Goal: Transaction & Acquisition: Purchase product/service

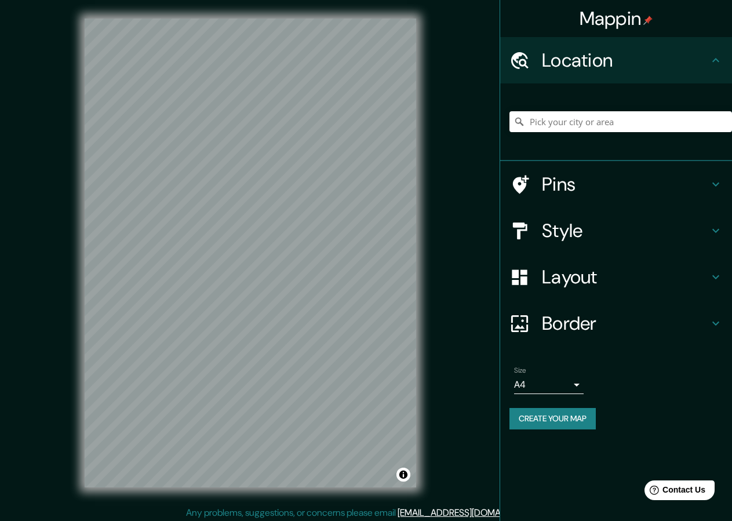
click at [571, 233] on h4 "Style" at bounding box center [625, 230] width 167 height 23
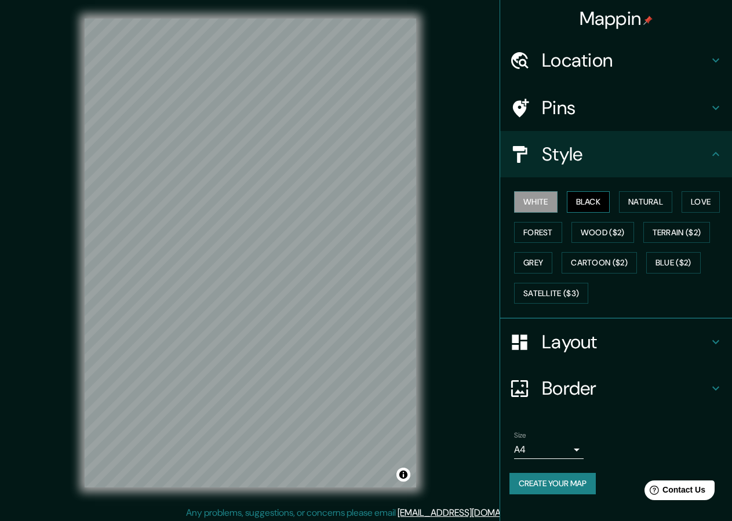
click at [579, 201] on button "Black" at bounding box center [588, 201] width 43 height 21
click at [550, 485] on button "Create your map" at bounding box center [553, 483] width 86 height 21
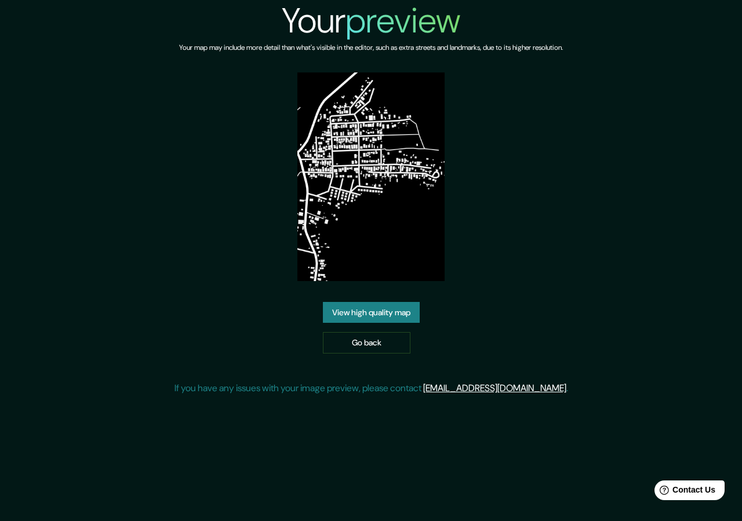
click at [380, 297] on div "Your preview Your map may include more detail than what's visible in the editor…" at bounding box center [372, 202] width 394 height 405
click at [379, 303] on link "View high quality map" at bounding box center [371, 312] width 97 height 21
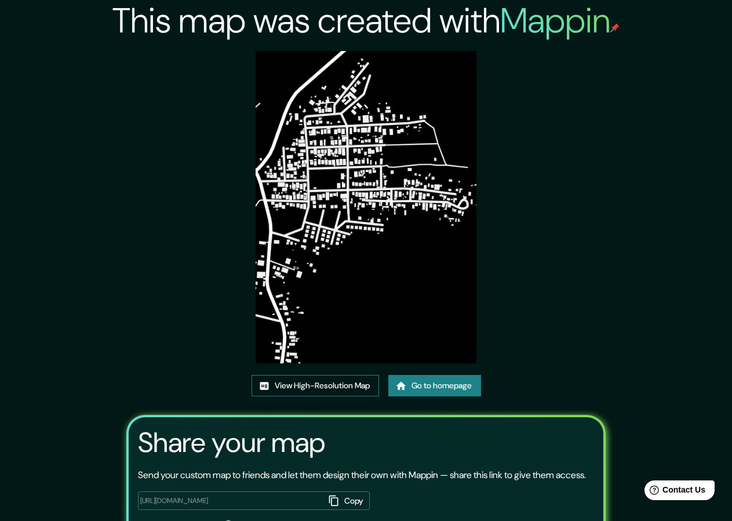
click at [331, 387] on link "View High-Resolution Map" at bounding box center [316, 385] width 128 height 21
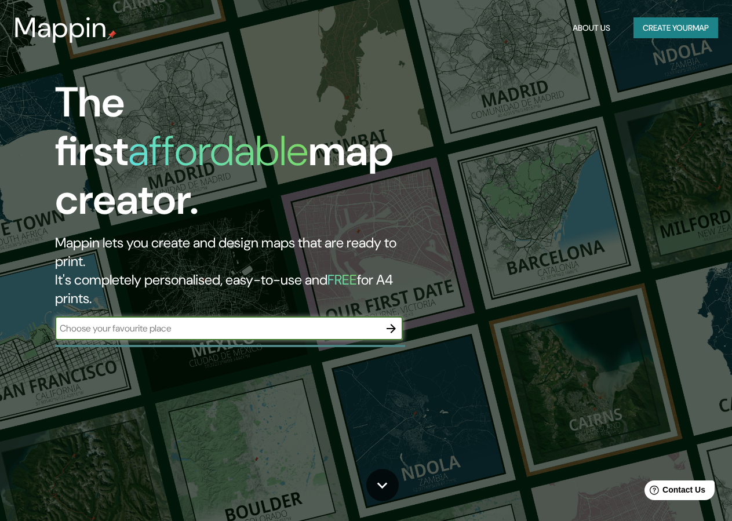
click at [660, 25] on button "Create your map" at bounding box center [676, 27] width 85 height 21
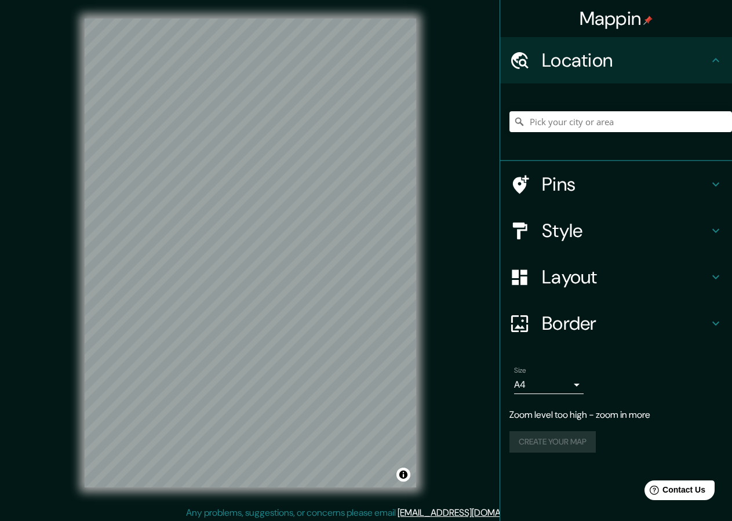
click at [426, 228] on div "© Mapbox © OpenStreetMap Improve this map" at bounding box center [250, 253] width 369 height 506
click at [561, 241] on h4 "Style" at bounding box center [625, 230] width 167 height 23
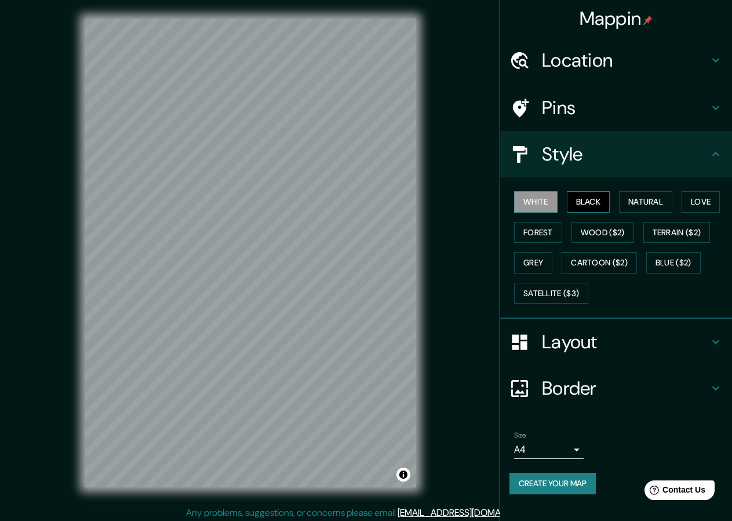
click at [593, 196] on button "Black" at bounding box center [588, 201] width 43 height 21
click at [548, 477] on button "Create your map" at bounding box center [553, 483] width 86 height 21
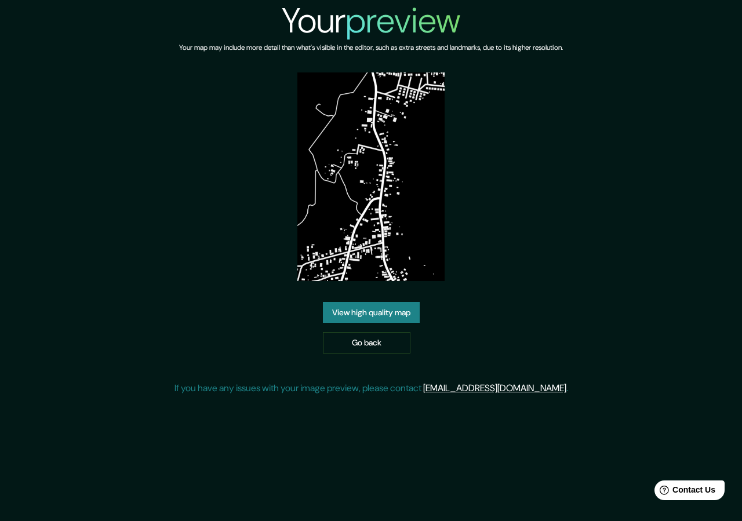
click at [378, 306] on link "View high quality map" at bounding box center [371, 312] width 97 height 21
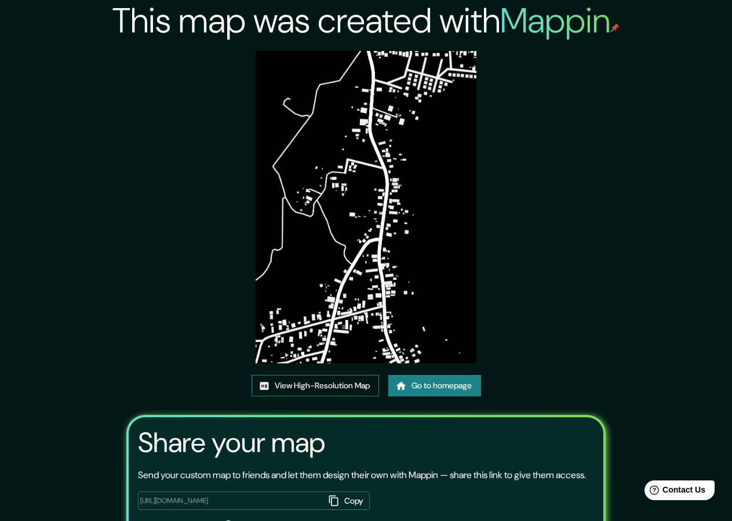
click at [333, 382] on link "View High-Resolution Map" at bounding box center [316, 385] width 128 height 21
click at [423, 389] on link "Go to homepage" at bounding box center [435, 385] width 93 height 21
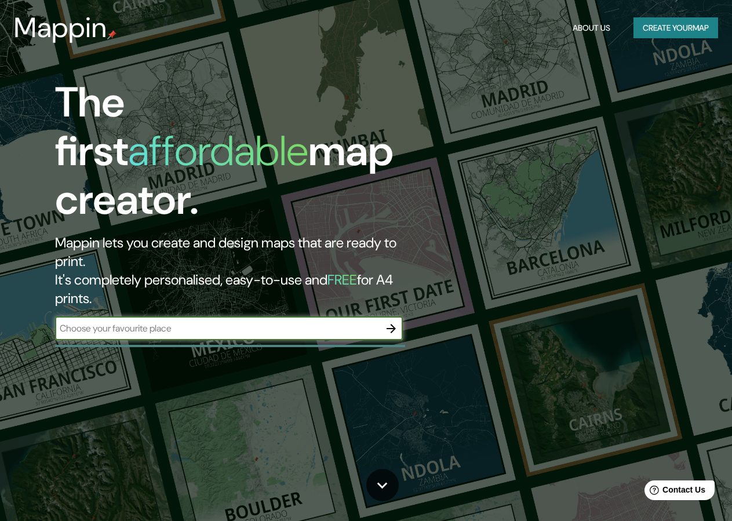
click at [401, 317] on div at bounding box center [391, 328] width 23 height 23
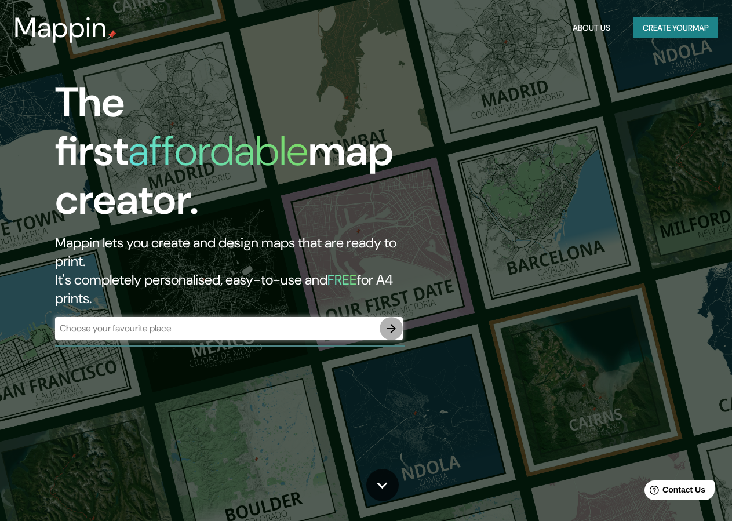
click at [384, 317] on button "button" at bounding box center [391, 328] width 23 height 23
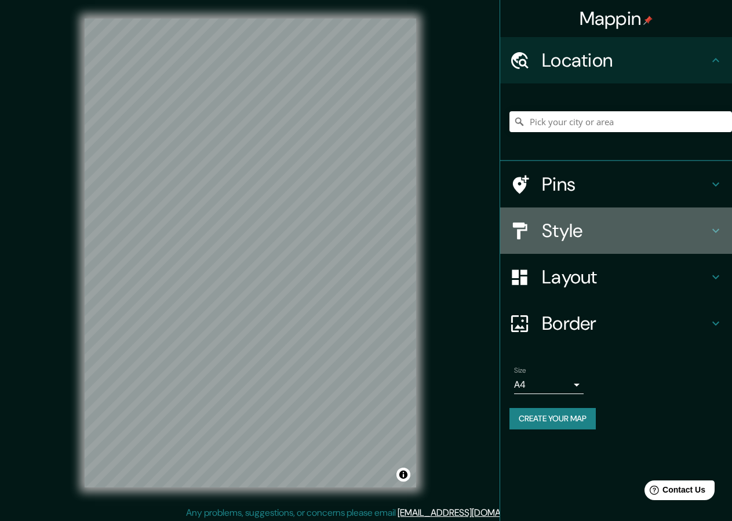
click at [576, 238] on h4 "Style" at bounding box center [625, 230] width 167 height 23
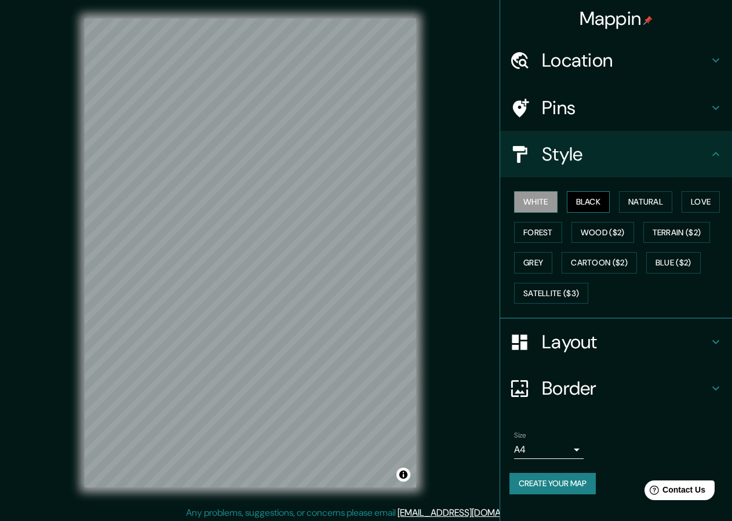
click at [591, 202] on button "Black" at bounding box center [588, 201] width 43 height 21
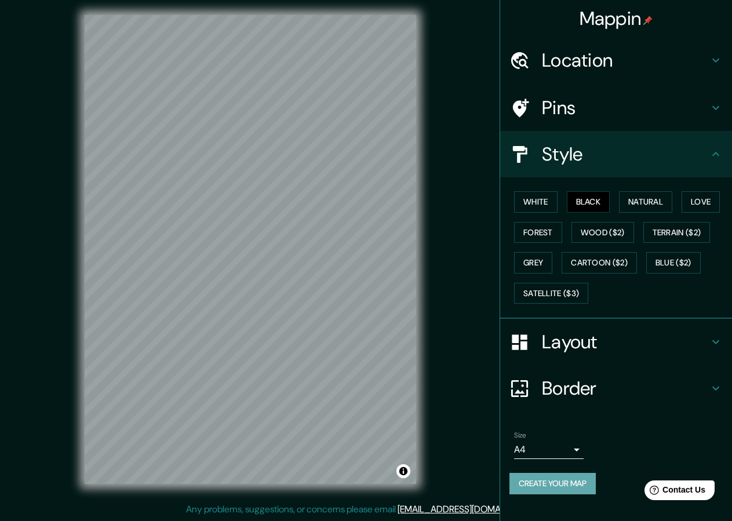
click at [527, 481] on button "Create your map" at bounding box center [553, 483] width 86 height 21
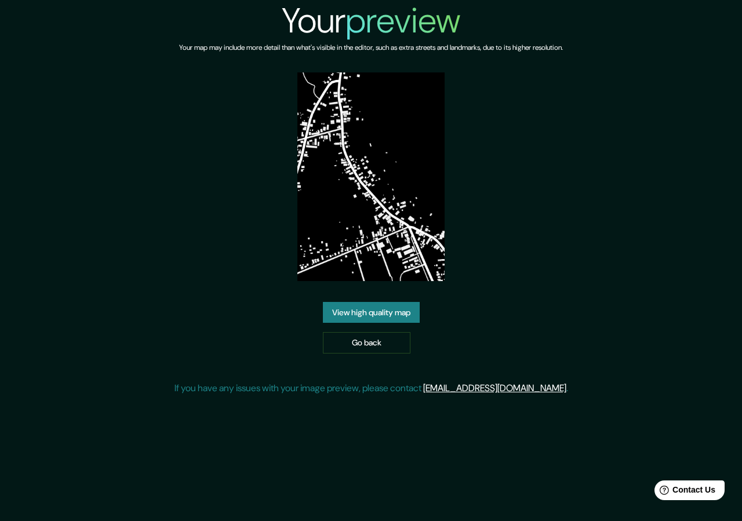
click at [398, 306] on link "View high quality map" at bounding box center [371, 312] width 97 height 21
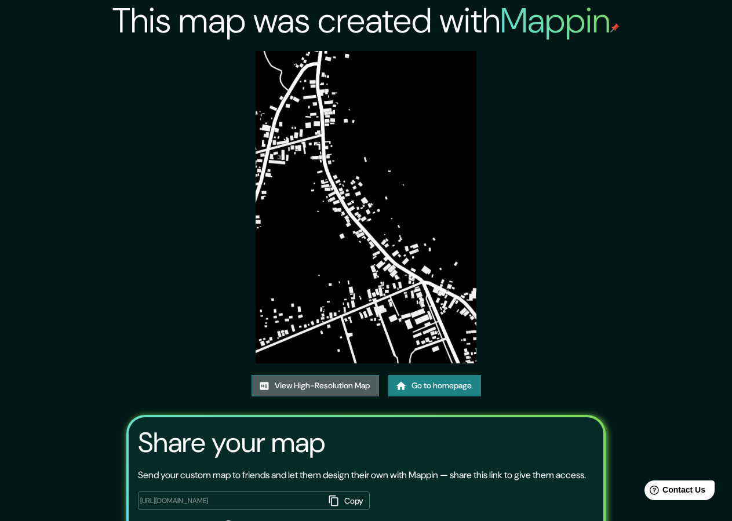
click at [344, 381] on link "View High-Resolution Map" at bounding box center [316, 385] width 128 height 21
click at [293, 391] on link "View High-Resolution Map" at bounding box center [316, 385] width 128 height 21
click at [413, 384] on link "Go to homepage" at bounding box center [435, 385] width 93 height 21
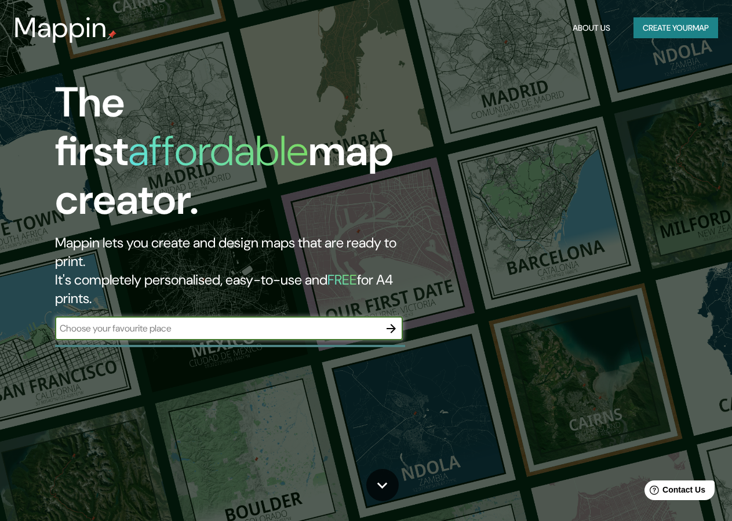
click at [394, 317] on button "button" at bounding box center [391, 328] width 23 height 23
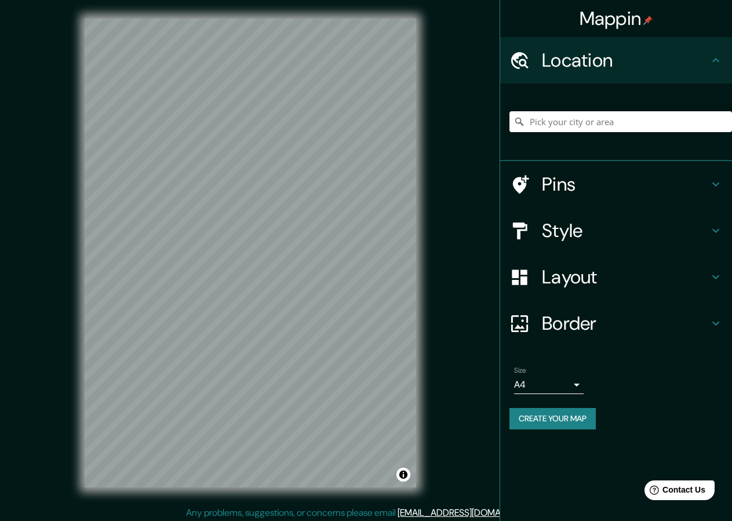
click at [563, 238] on h4 "Style" at bounding box center [625, 230] width 167 height 23
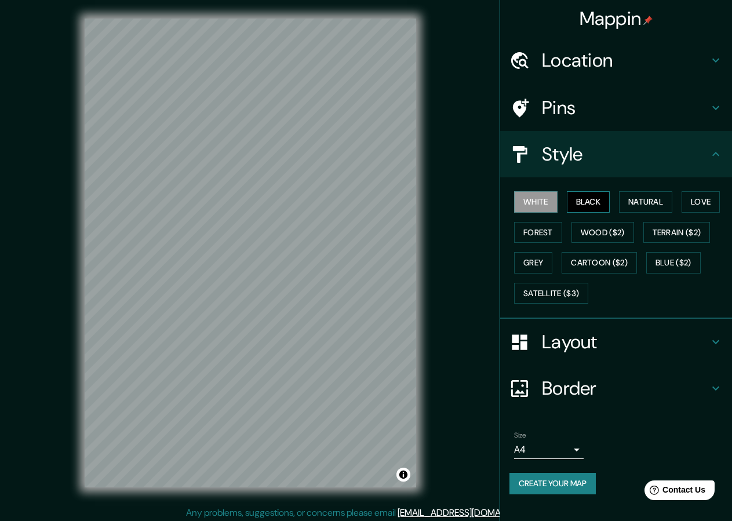
click at [592, 201] on button "Black" at bounding box center [588, 201] width 43 height 21
click at [222, 514] on div "Mappin Location Pins Style White Black Natural Love Forest Wood ($2) Terrain ($…" at bounding box center [366, 262] width 732 height 525
click at [549, 490] on button "Create your map" at bounding box center [553, 483] width 86 height 21
click at [536, 480] on button "Create your map" at bounding box center [553, 483] width 86 height 21
